Goal: Find specific page/section: Find specific page/section

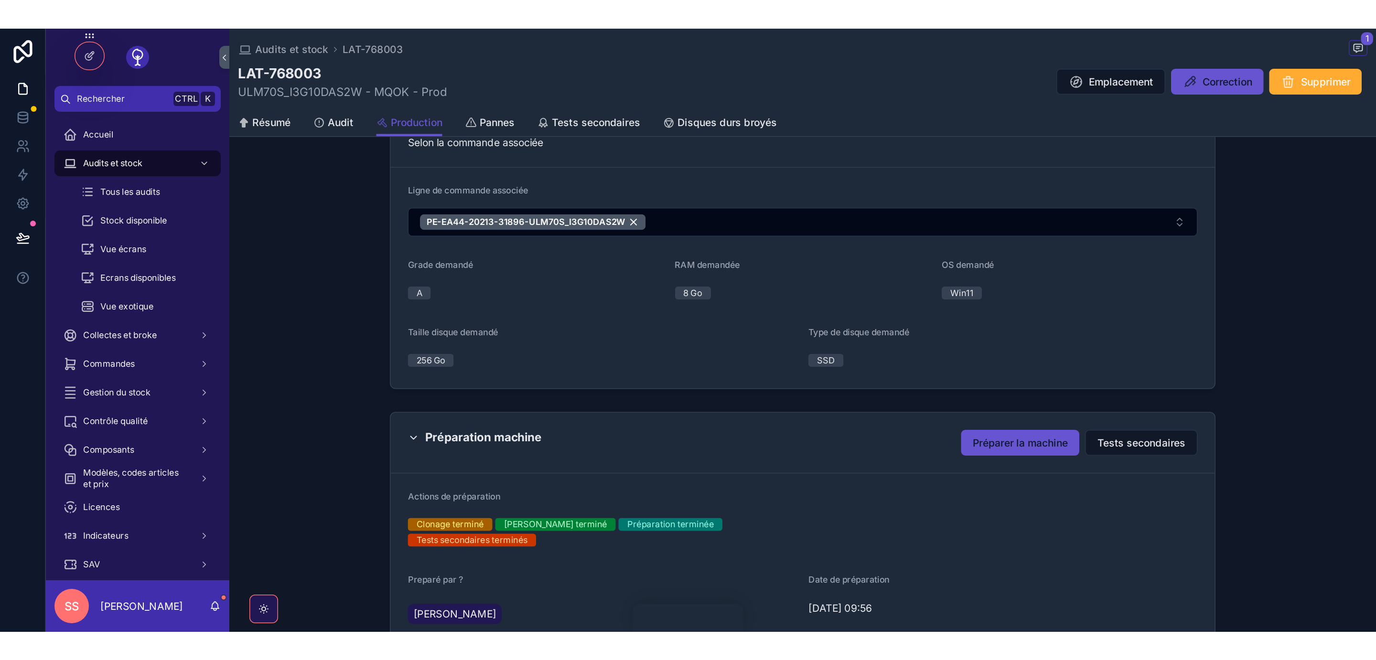
scroll to position [384, 0]
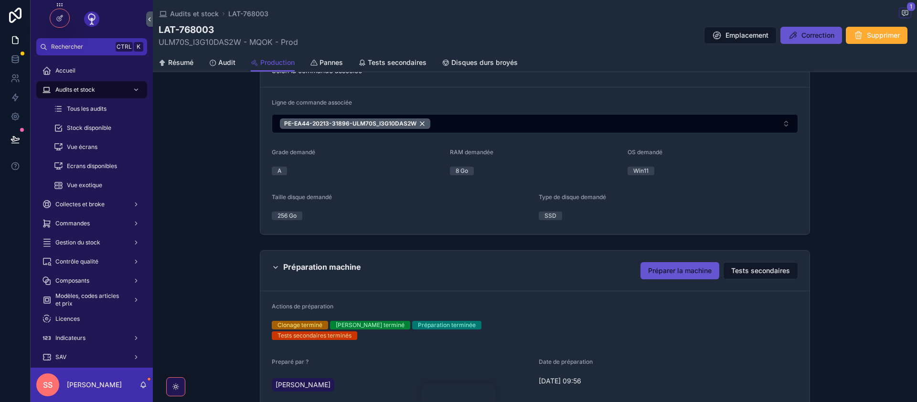
click at [666, 269] on span "Préparer la machine" at bounding box center [680, 271] width 64 height 10
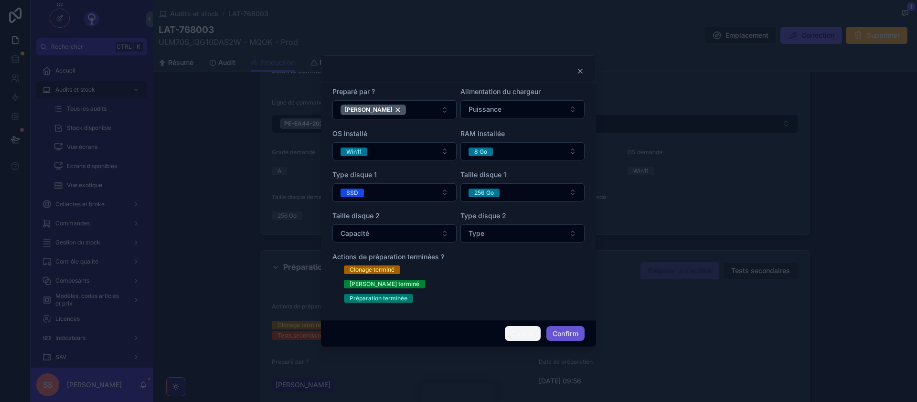
click at [518, 332] on button "Cancel" at bounding box center [522, 333] width 35 height 15
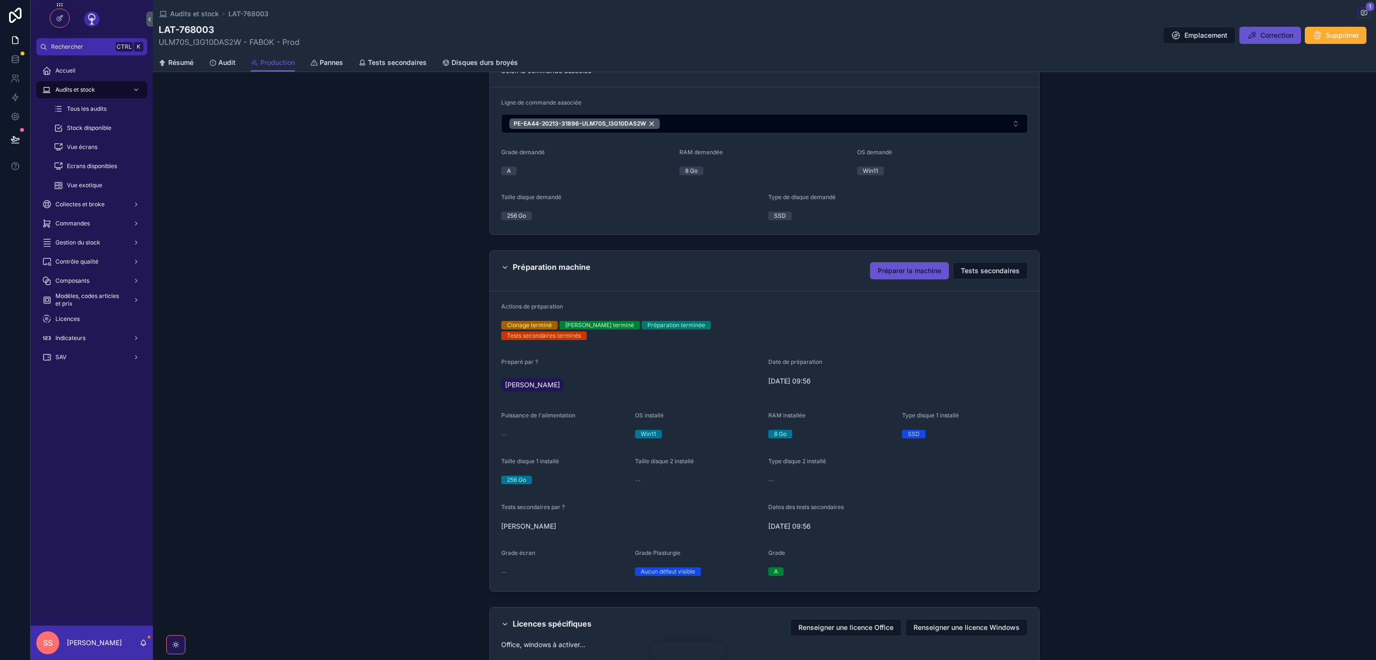
scroll to position [386, 0]
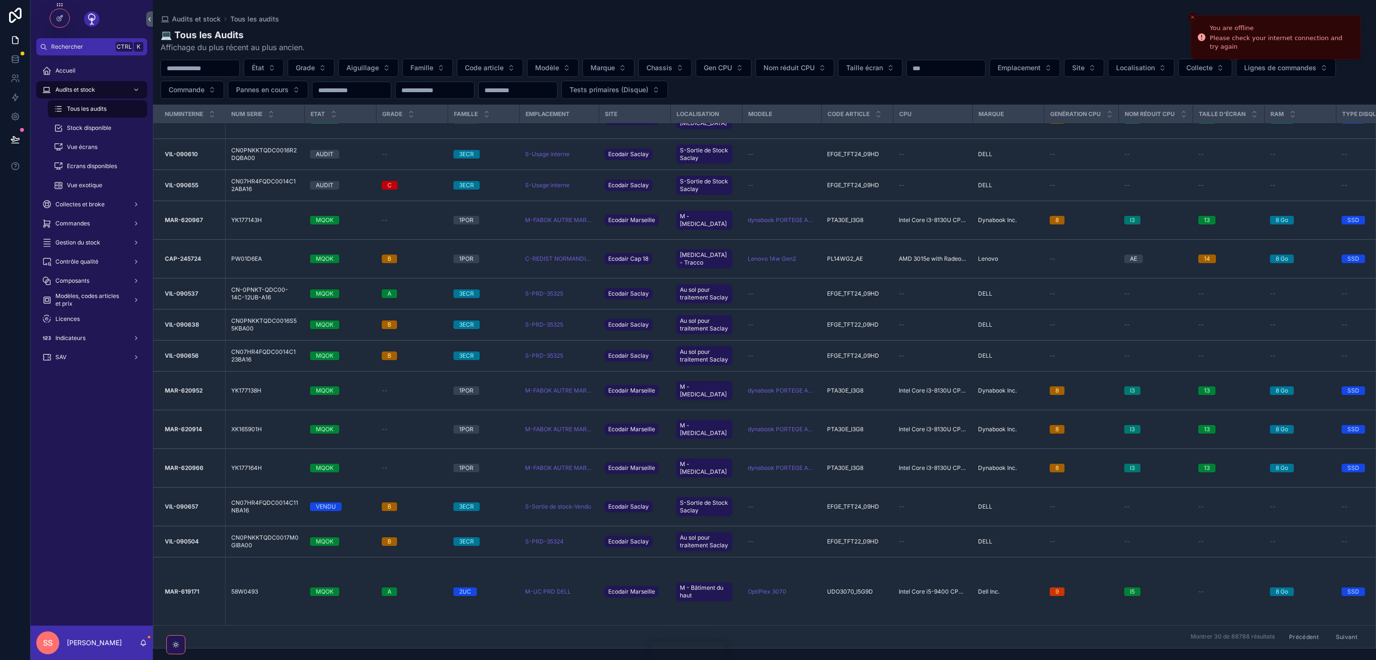
scroll to position [391, 0]
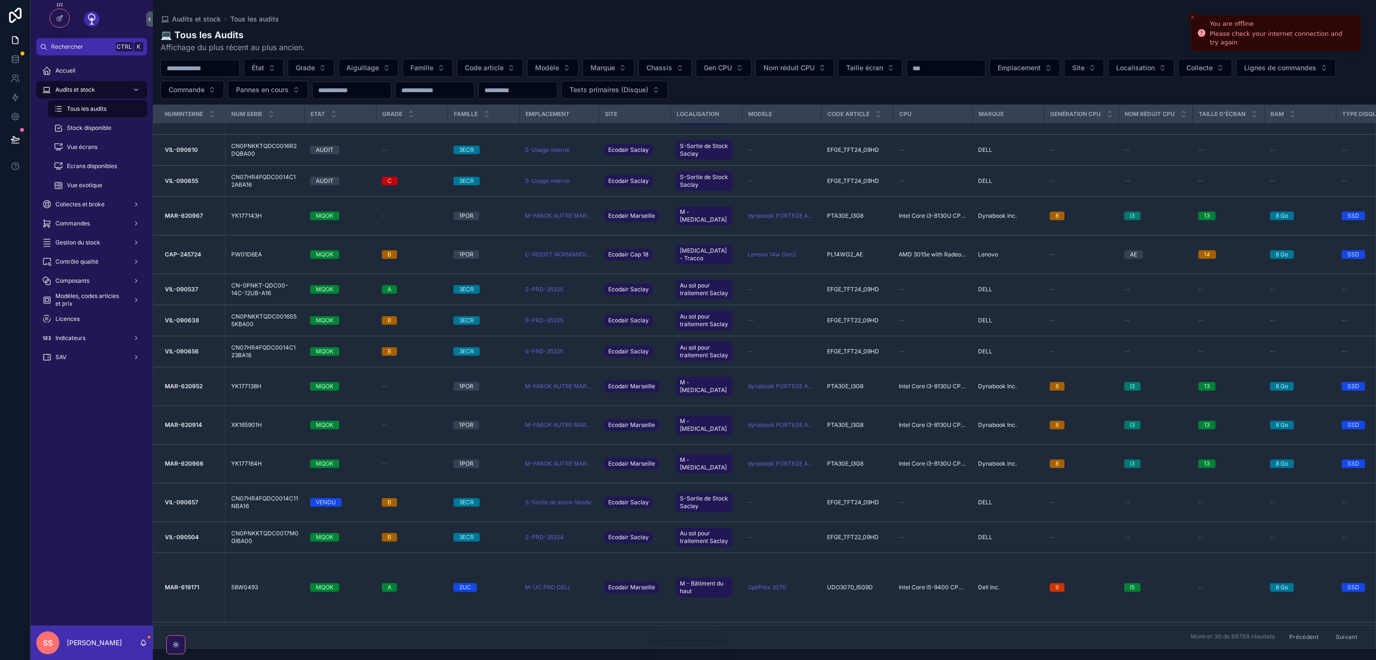
click at [1190, 19] on icon "Close toast" at bounding box center [1193, 17] width 6 height 6
click at [62, 22] on icon at bounding box center [60, 18] width 8 height 8
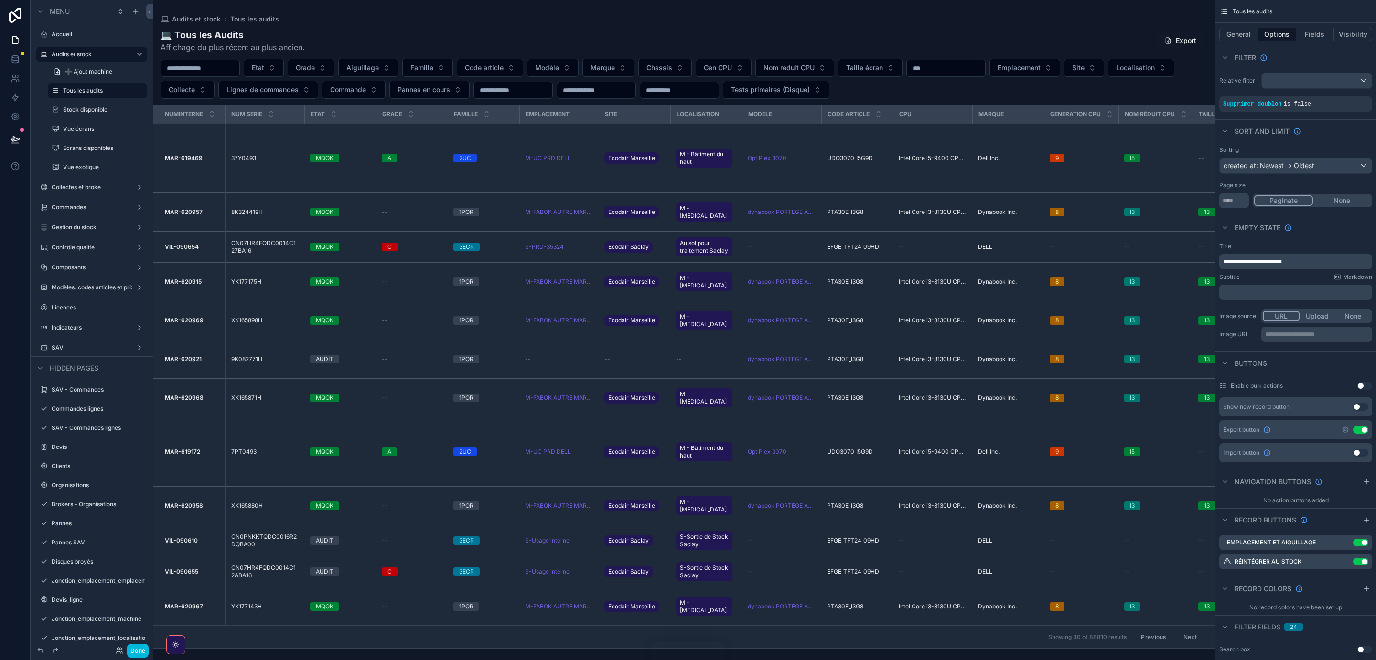
click at [0, 0] on icon "scrollable content" at bounding box center [0, 0] width 0 height 0
click at [1348, 543] on button at bounding box center [1349, 547] width 11 height 11
click at [136, 654] on button "Done" at bounding box center [138, 651] width 22 height 14
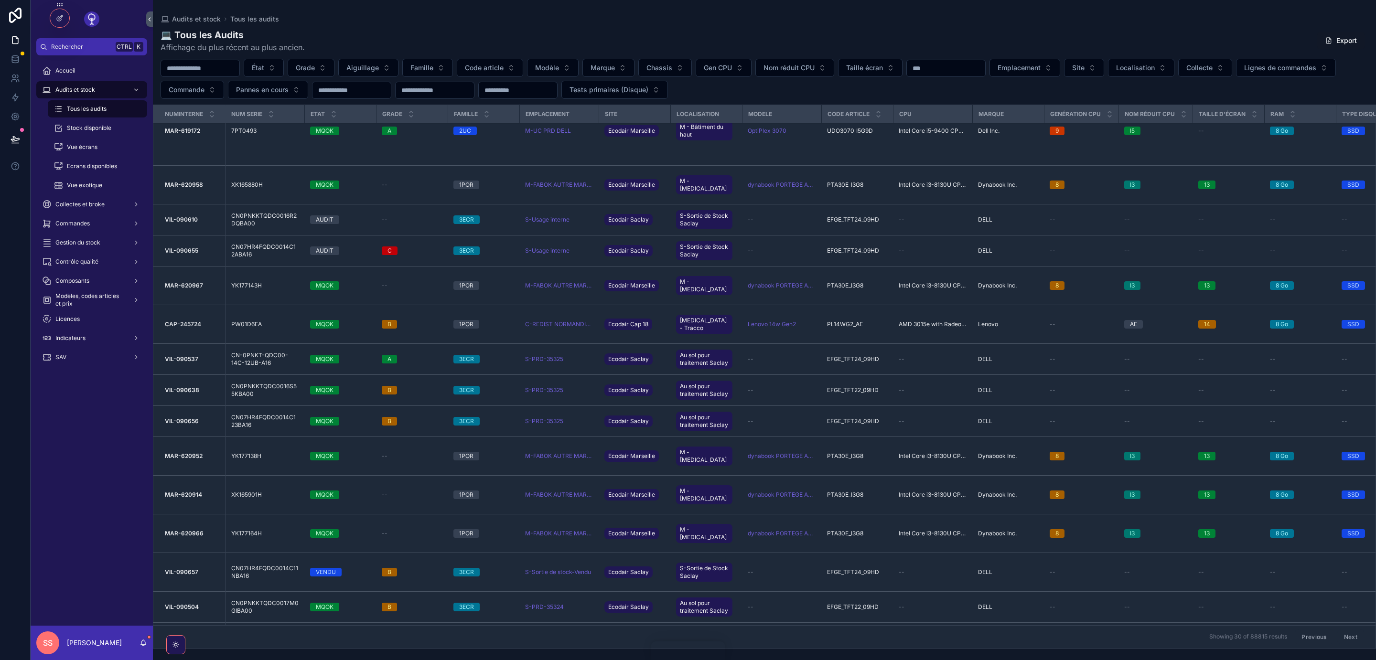
scroll to position [503, 0]
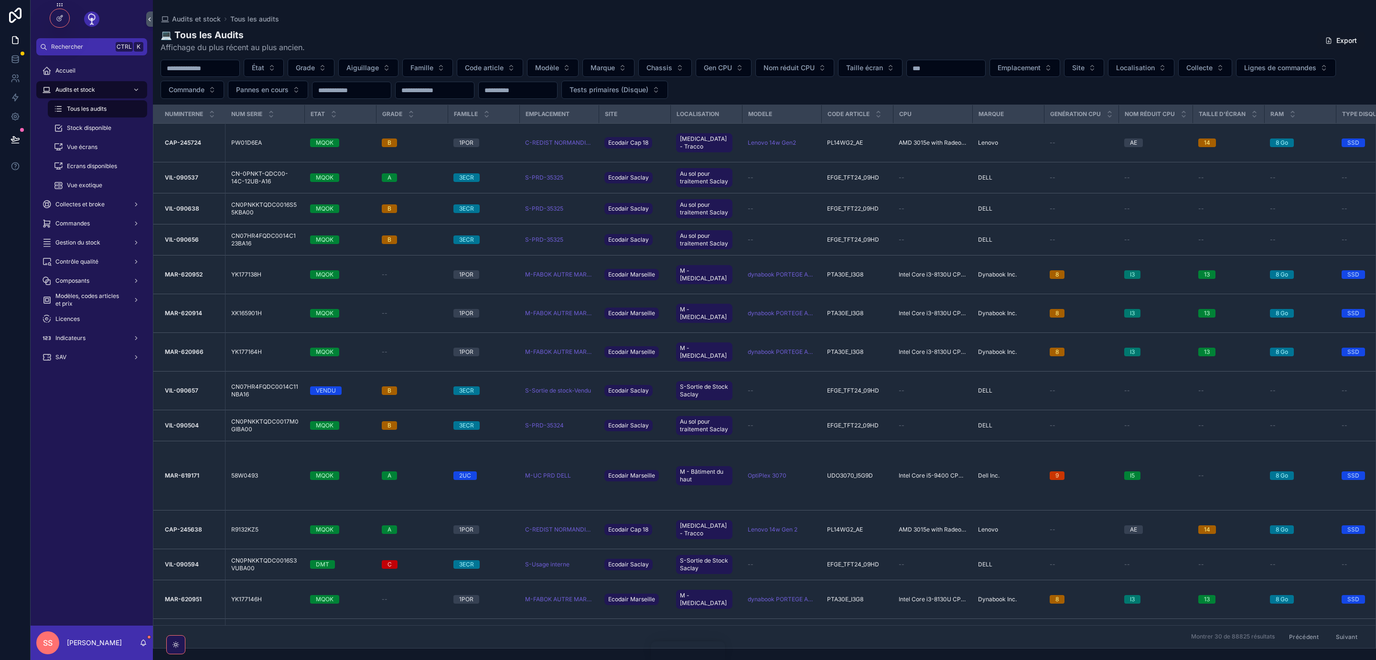
click at [474, 95] on input "scrollable content" at bounding box center [435, 90] width 78 height 13
paste input "*******"
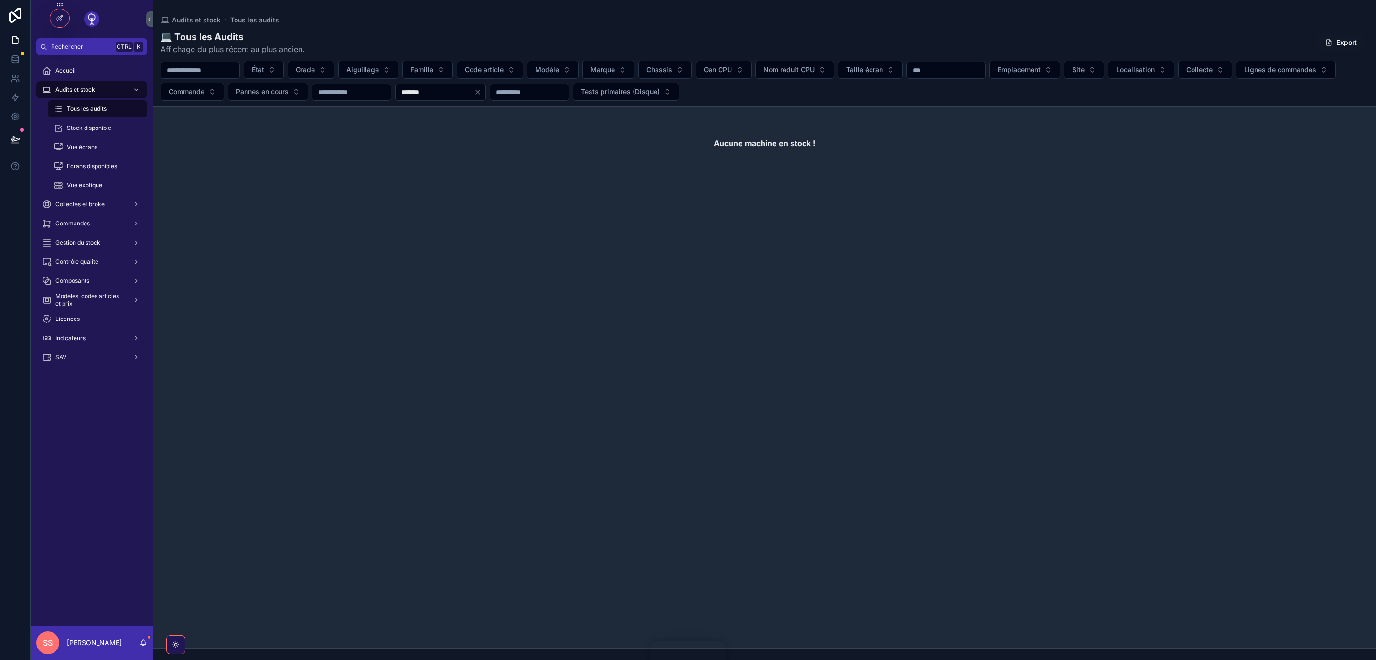
drag, startPoint x: 568, startPoint y: 97, endPoint x: 550, endPoint y: 99, distance: 17.3
click at [474, 99] on input "*******" at bounding box center [435, 92] width 78 height 13
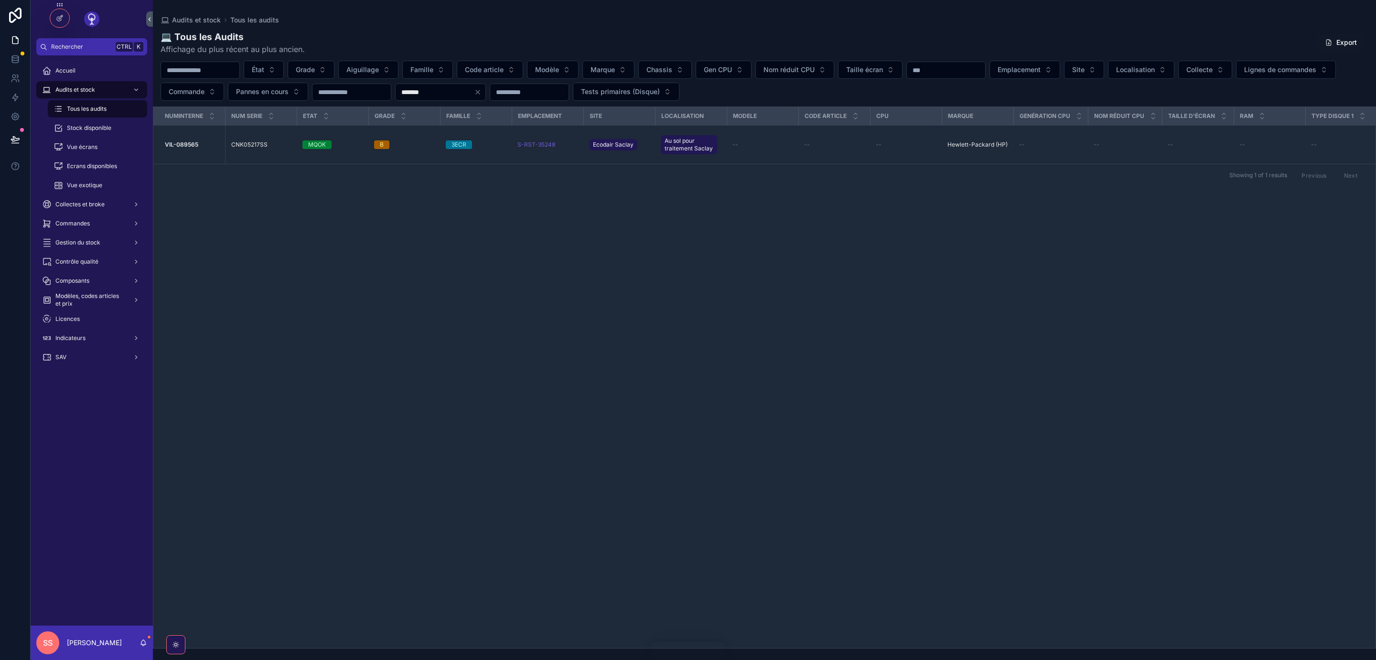
type input "*******"
click at [0, 0] on icon "scrollable content" at bounding box center [0, 0] width 0 height 0
drag, startPoint x: 516, startPoint y: 148, endPoint x: 560, endPoint y: 149, distance: 44.0
click at [560, 149] on td "S-RST-35248" at bounding box center [548, 144] width 72 height 39
copy span "S-RST-35248"
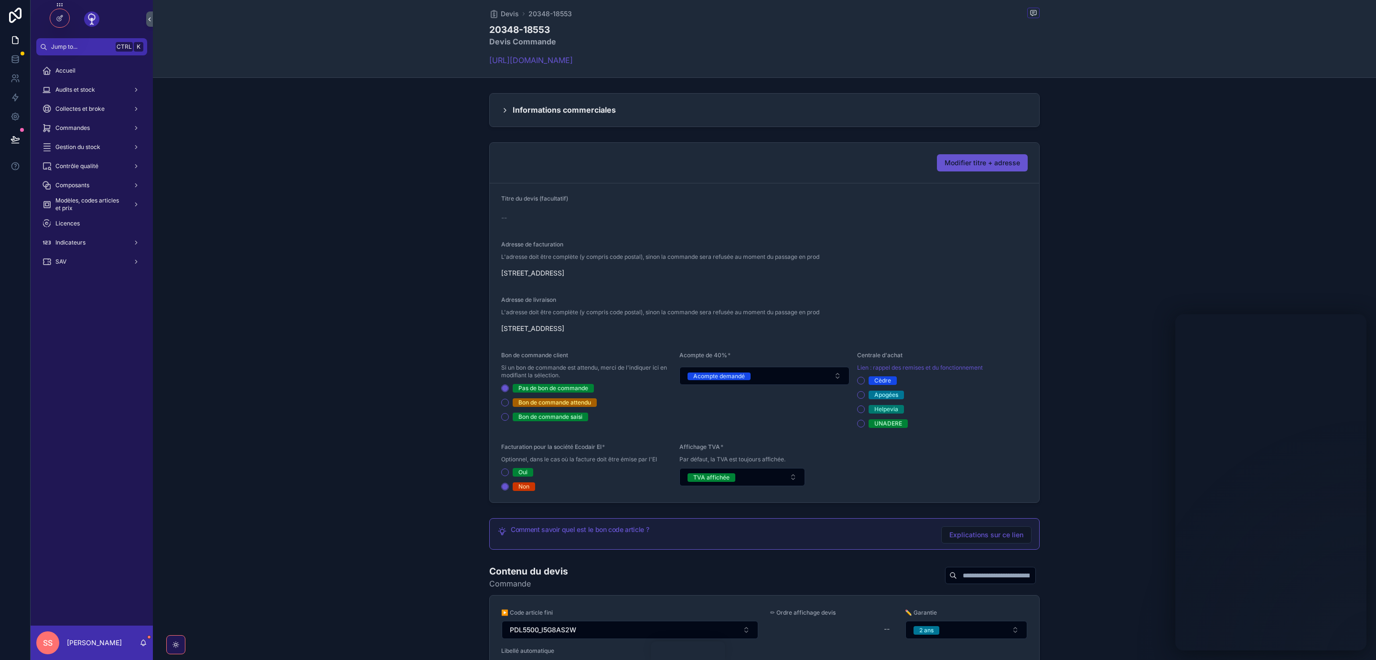
click at [504, 112] on icon "scrollable content" at bounding box center [505, 111] width 8 height 8
click at [505, 113] on icon "scrollable content" at bounding box center [505, 111] width 8 height 8
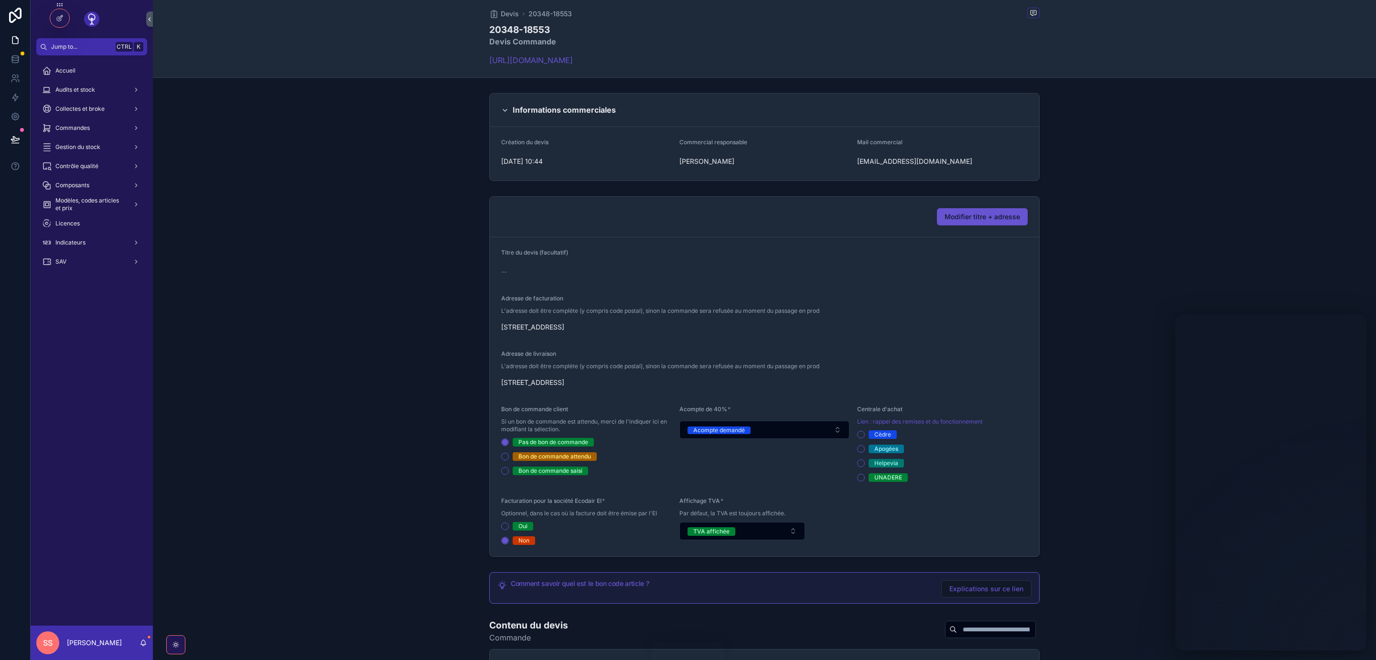
click at [505, 113] on icon "scrollable content" at bounding box center [505, 111] width 8 height 8
